Goal: Information Seeking & Learning: Learn about a topic

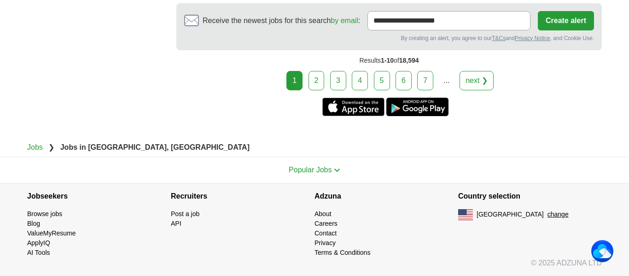
scroll to position [1705, 0]
click at [317, 77] on link "2" at bounding box center [317, 80] width 16 height 19
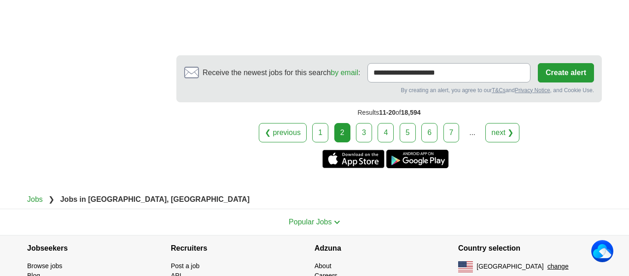
scroll to position [1665, 0]
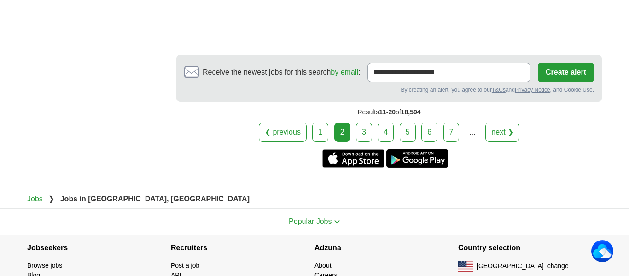
click at [362, 133] on link "3" at bounding box center [364, 132] width 16 height 19
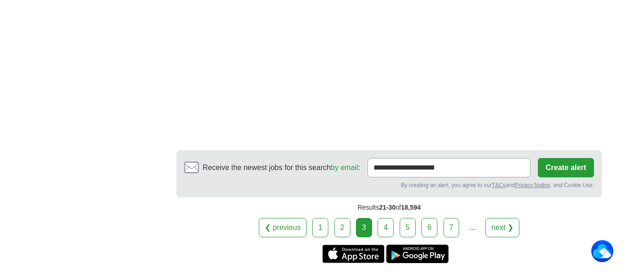
scroll to position [1709, 0]
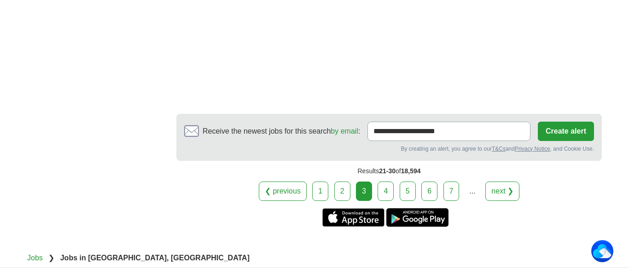
click at [386, 201] on link "4" at bounding box center [386, 191] width 16 height 19
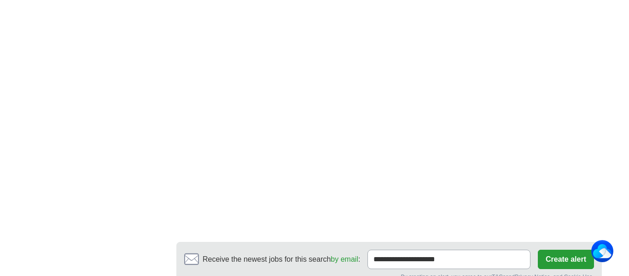
scroll to position [1822, 0]
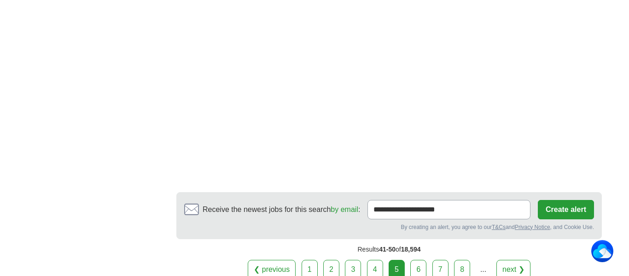
scroll to position [1763, 0]
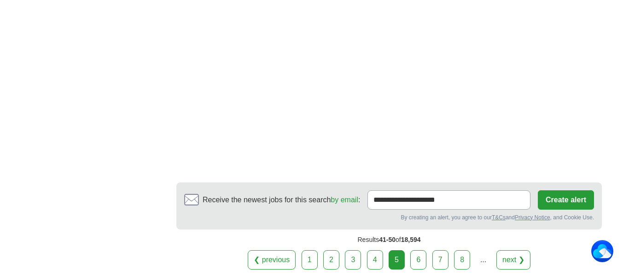
click at [418, 250] on link "6" at bounding box center [419, 259] width 16 height 19
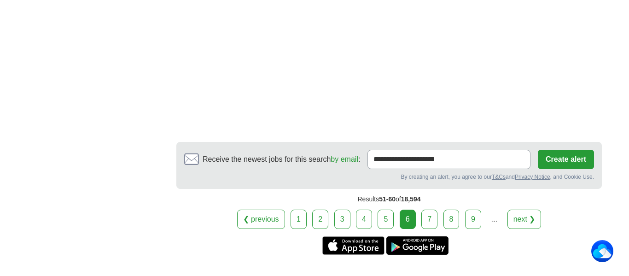
scroll to position [1995, 0]
